Goal: Check status: Check status

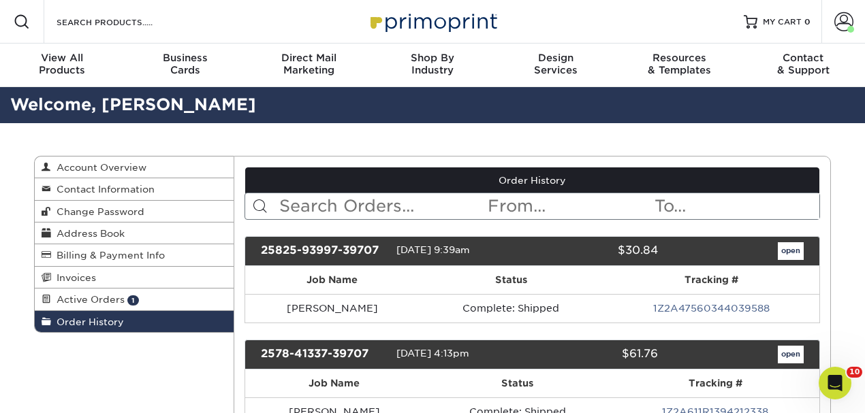
click at [87, 323] on span "Order History" at bounding box center [87, 322] width 73 height 11
click at [346, 204] on input "text" at bounding box center [382, 206] width 209 height 26
type input "[PERSON_NAME]"
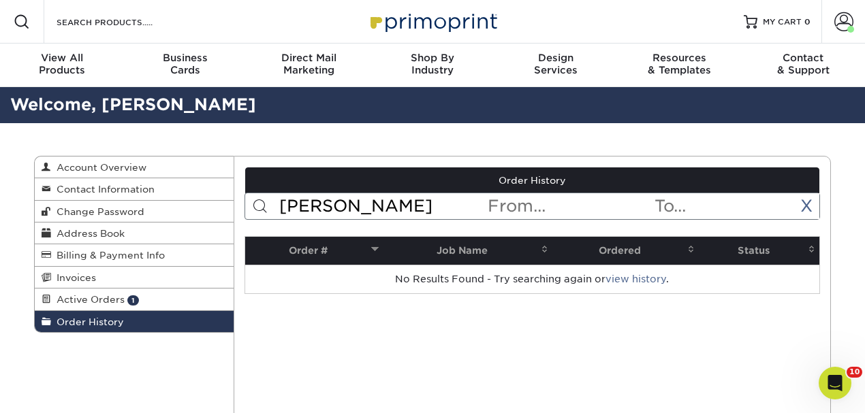
click at [324, 204] on input "[PERSON_NAME]" at bounding box center [382, 206] width 209 height 26
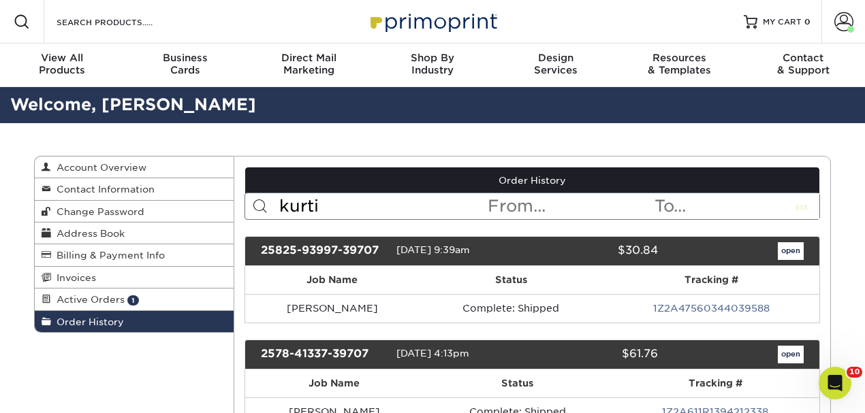
type input "kurtis"
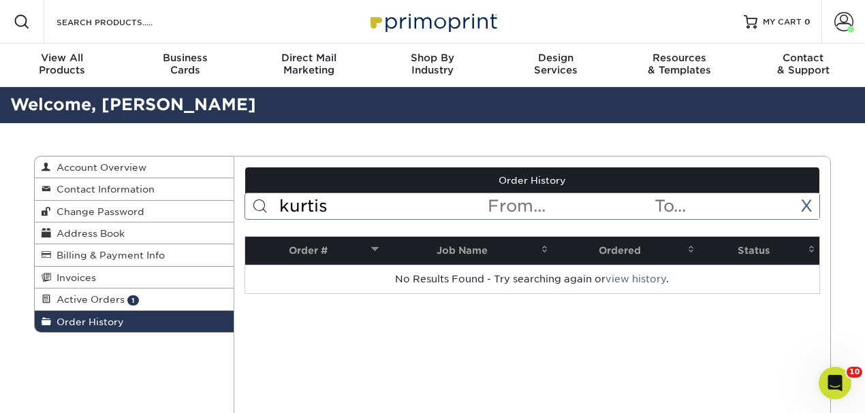
click at [337, 203] on input "kurtis" at bounding box center [382, 206] width 209 height 26
